Goal: Navigation & Orientation: Find specific page/section

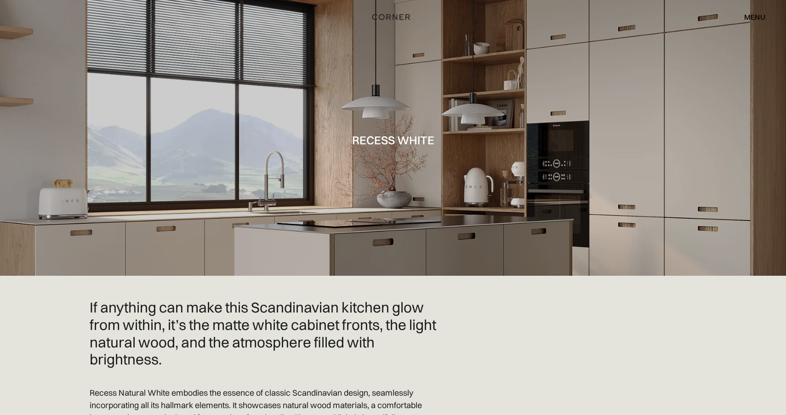
click at [753, 15] on div "menu" at bounding box center [754, 16] width 21 height 7
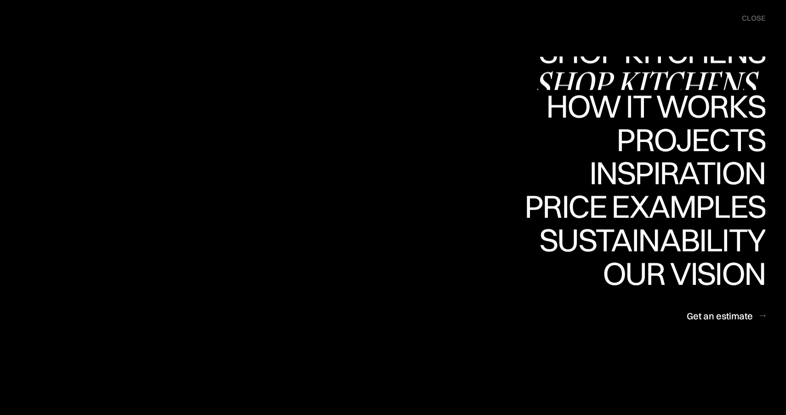
click at [648, 62] on link "Shop Kitchens Shop Kitchens" at bounding box center [649, 74] width 231 height 34
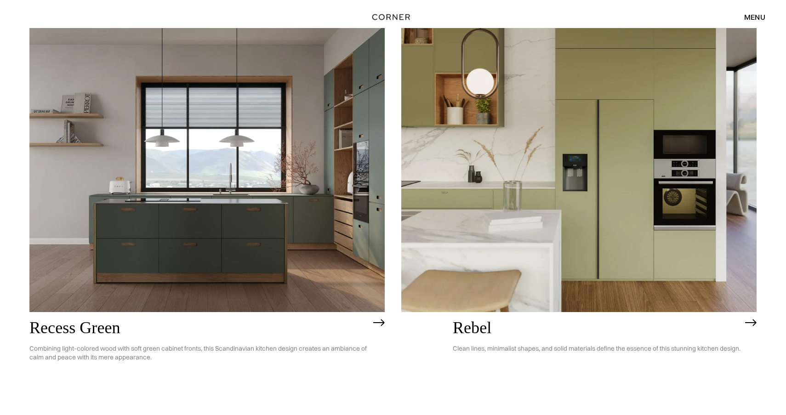
scroll to position [1760, 0]
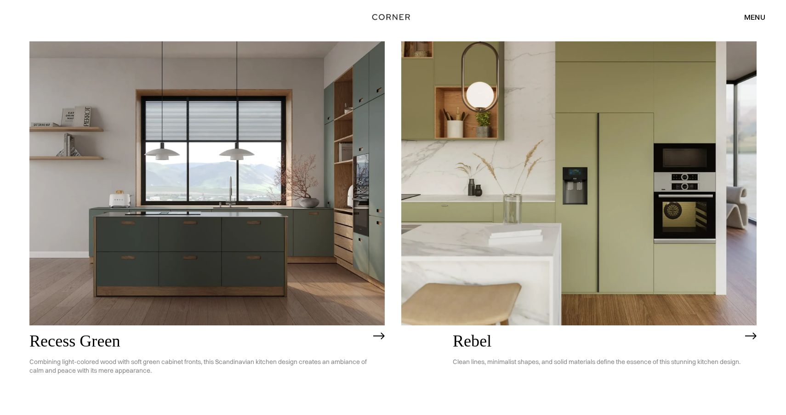
click at [311, 245] on img at bounding box center [206, 183] width 355 height 284
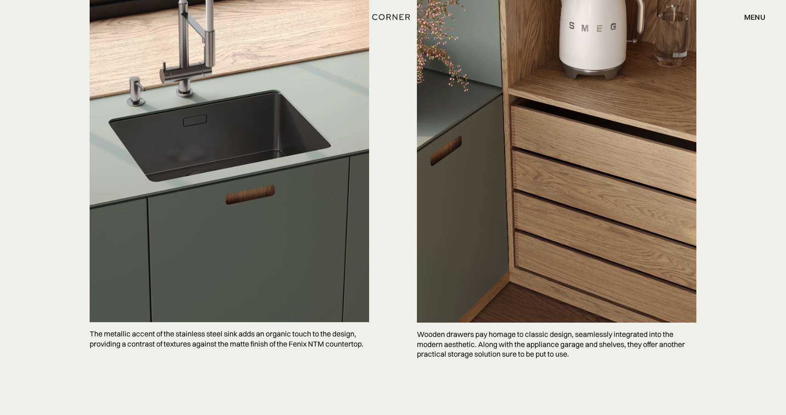
scroll to position [1989, 0]
